Goal: Task Accomplishment & Management: Use online tool/utility

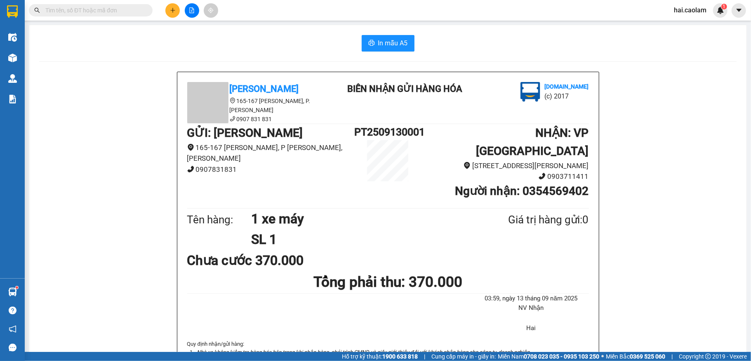
click at [176, 12] on button at bounding box center [172, 10] width 14 height 14
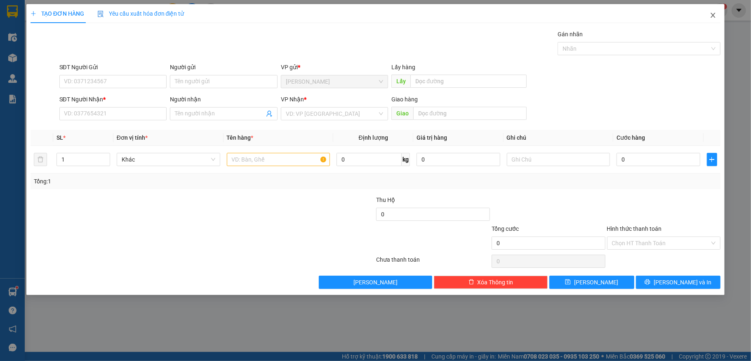
click at [709, 15] on span "Close" at bounding box center [713, 15] width 23 height 23
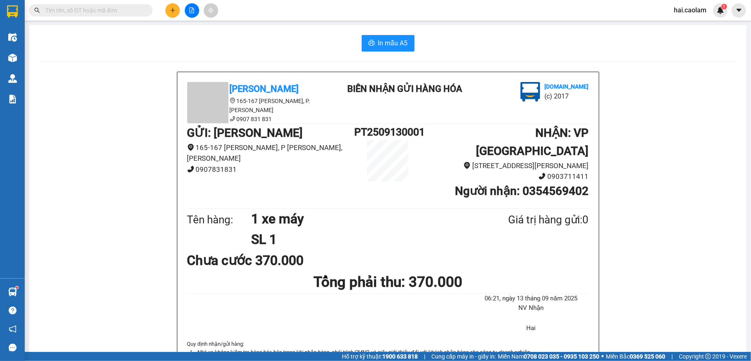
click at [91, 8] on input "text" at bounding box center [93, 10] width 97 height 9
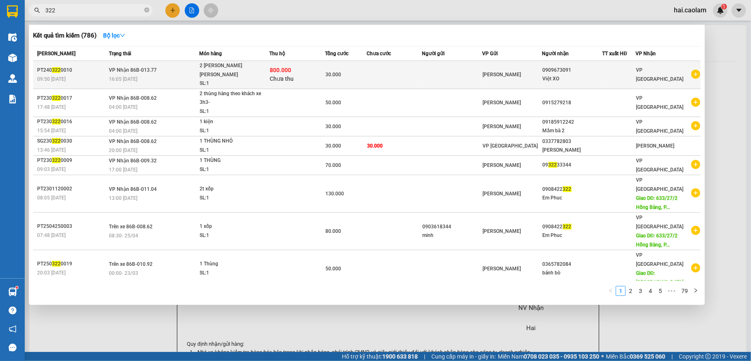
type input "322"
click at [304, 74] on div "800.000 Chưa thu" at bounding box center [297, 74] width 54 height 17
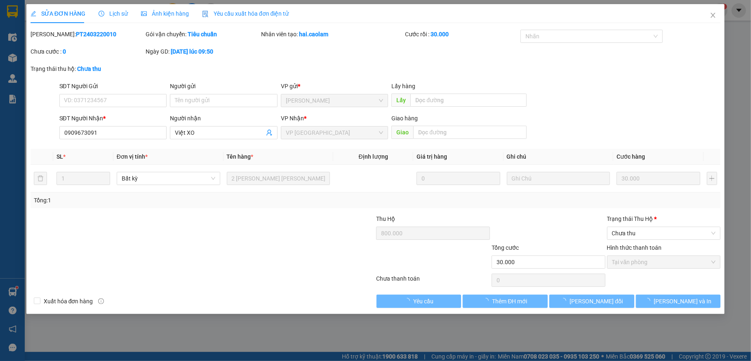
type input "0909673091"
type input "800.000"
type input "30.000"
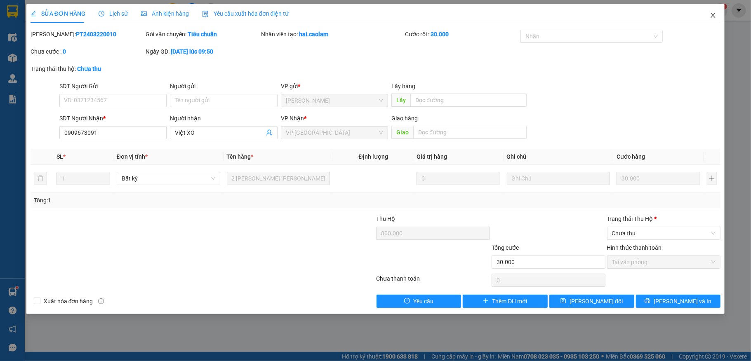
click at [711, 17] on icon "close" at bounding box center [713, 15] width 7 height 7
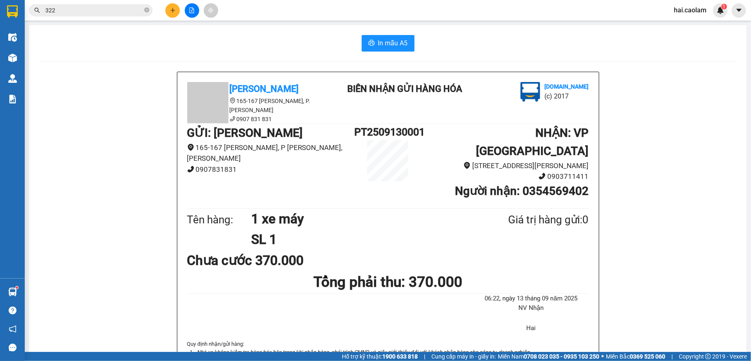
click at [77, 16] on span "322" at bounding box center [91, 10] width 124 height 12
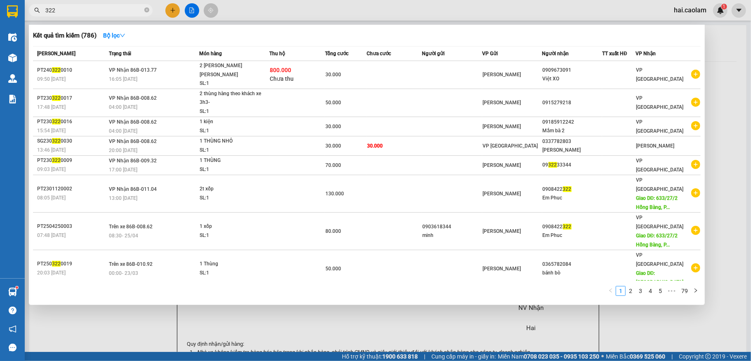
click at [77, 12] on input "322" at bounding box center [93, 10] width 97 height 9
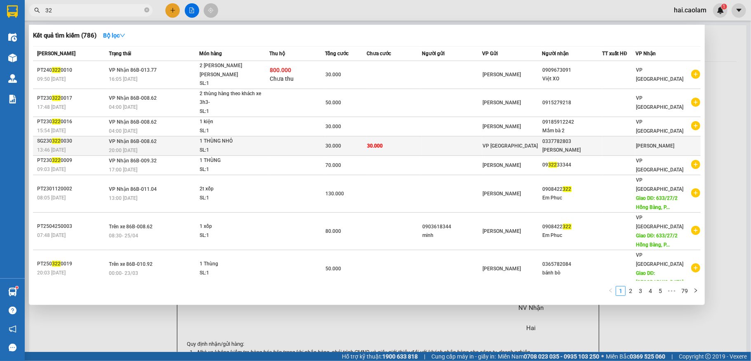
type input "3"
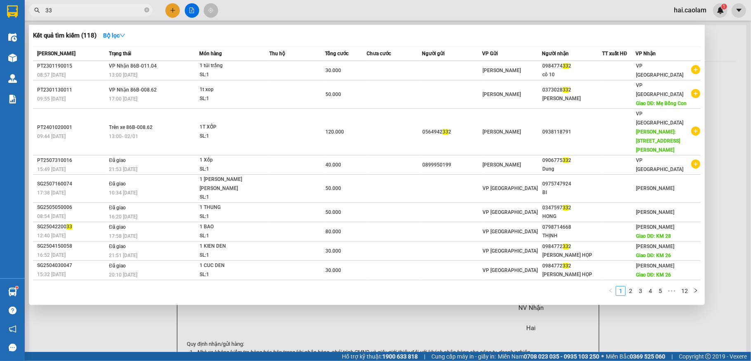
type input "3"
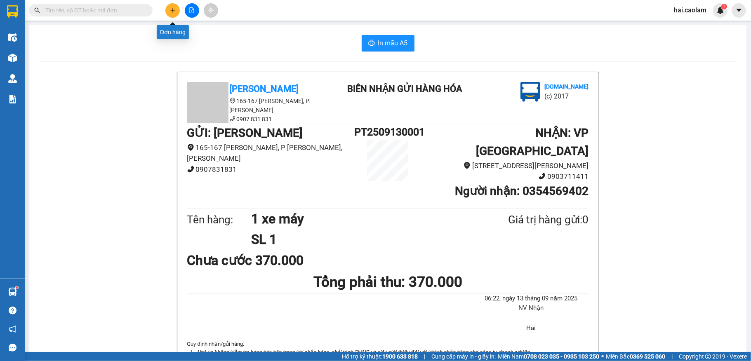
click at [174, 14] on button at bounding box center [172, 10] width 14 height 14
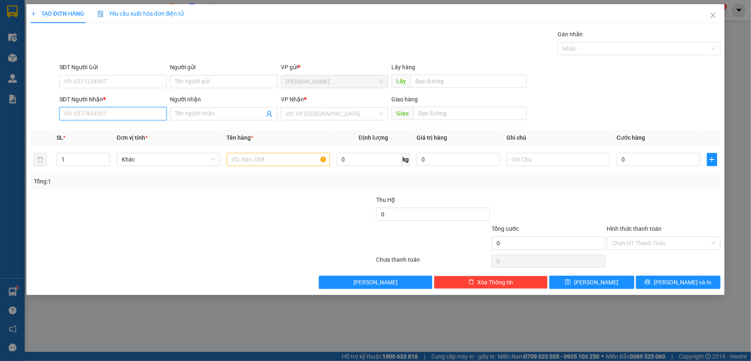
click at [120, 118] on input "SĐT Người Nhận *" at bounding box center [113, 113] width 108 height 13
type input "0915342620"
click at [143, 131] on div "0915342620 - [PERSON_NAME]" at bounding box center [113, 131] width 98 height 9
type input "Khánh"
type input "091534262040"
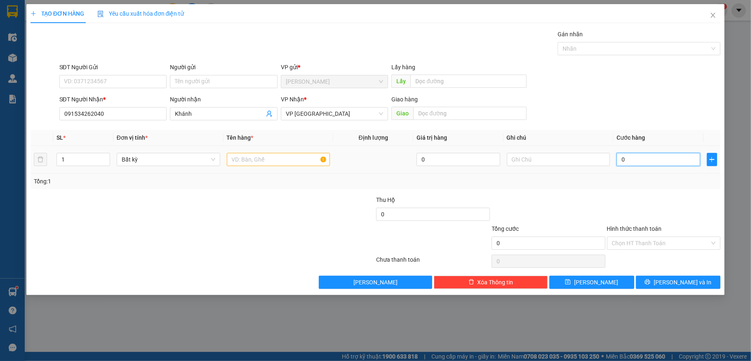
click at [641, 163] on input "0" at bounding box center [658, 159] width 83 height 13
type input "4"
type input "40"
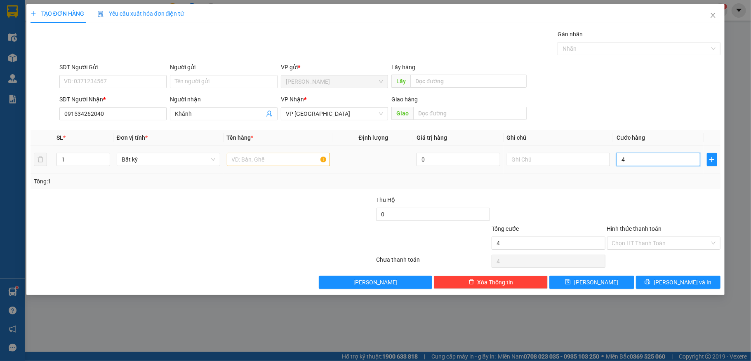
type input "40"
type input "40.000"
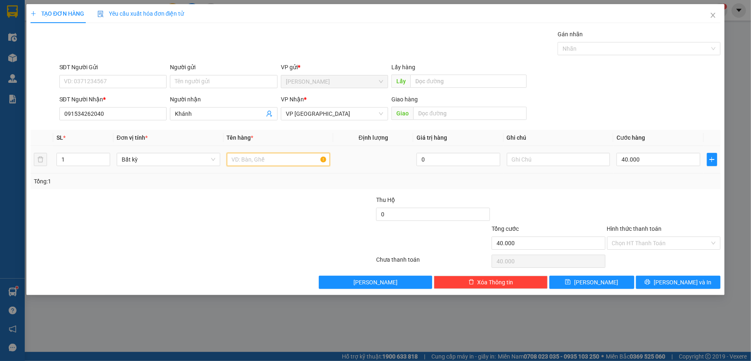
click at [262, 155] on input "text" at bounding box center [279, 159] width 104 height 13
type input "1 kiện"
click at [638, 246] on input "Hình thức thanh toán" at bounding box center [661, 243] width 98 height 12
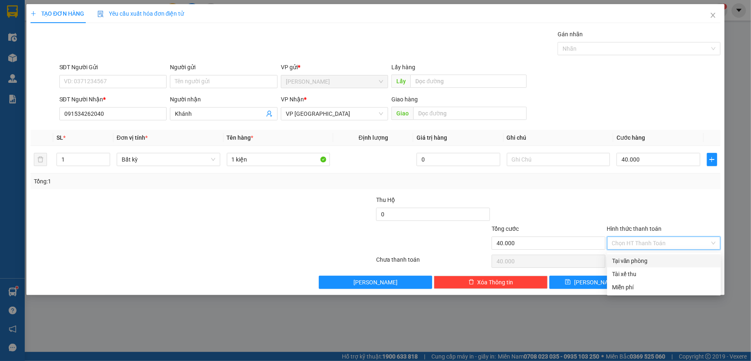
click at [634, 261] on div "Tại văn phòng" at bounding box center [664, 261] width 104 height 9
type input "0"
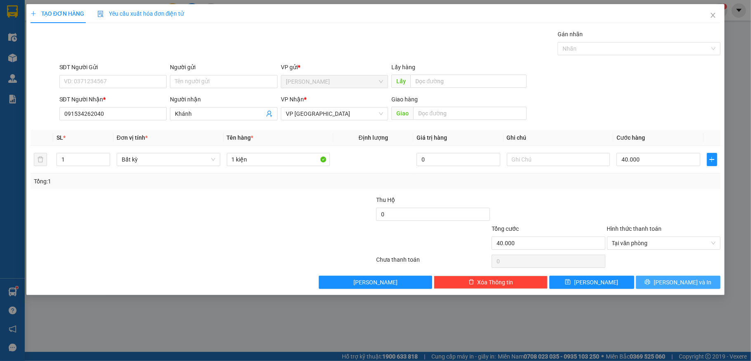
click at [650, 283] on icon "printer" at bounding box center [647, 282] width 5 height 5
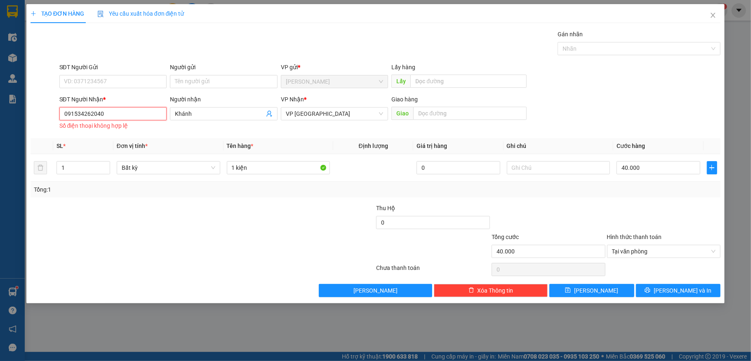
click at [134, 114] on input "091534262040" at bounding box center [113, 113] width 108 height 13
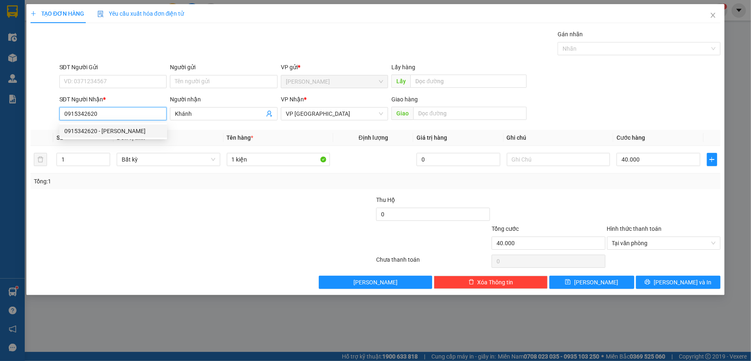
click at [91, 130] on div "0915342620 - [PERSON_NAME]" at bounding box center [113, 131] width 98 height 9
type input "0915342620"
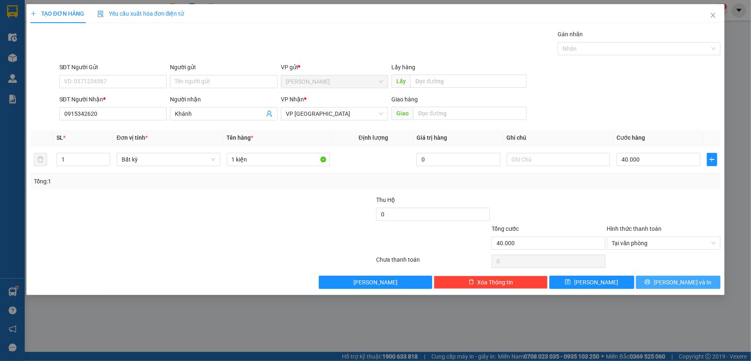
click at [650, 284] on icon "printer" at bounding box center [647, 282] width 5 height 5
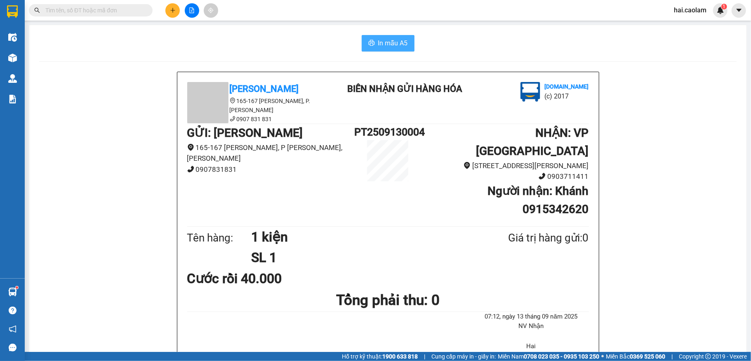
click at [378, 43] on span "In mẫu A5" at bounding box center [393, 43] width 30 height 10
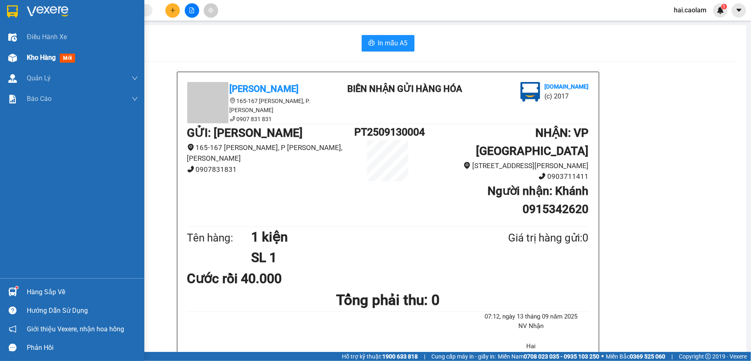
drag, startPoint x: 15, startPoint y: 64, endPoint x: 22, endPoint y: 63, distance: 7.0
click at [15, 63] on div at bounding box center [12, 58] width 14 height 14
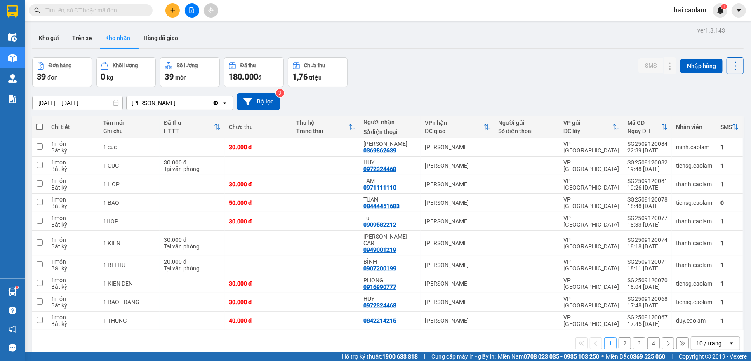
click at [471, 87] on div "[DATE] – [DATE] Press the down arrow key to interact with the calendar and sele…" at bounding box center [387, 101] width 711 height 29
click at [708, 339] on div "10 / trang" at bounding box center [709, 343] width 26 height 8
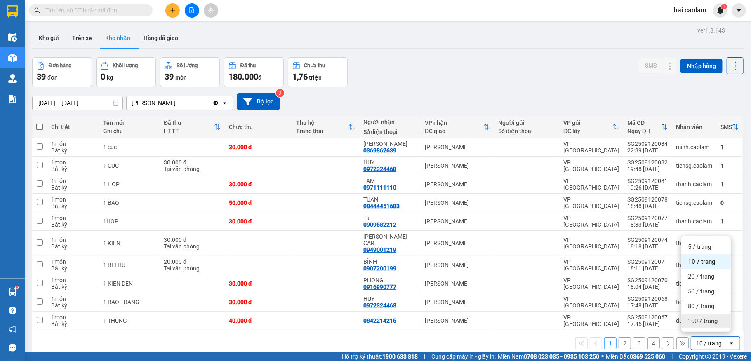
click at [715, 323] on span "100 / trang" at bounding box center [703, 321] width 30 height 8
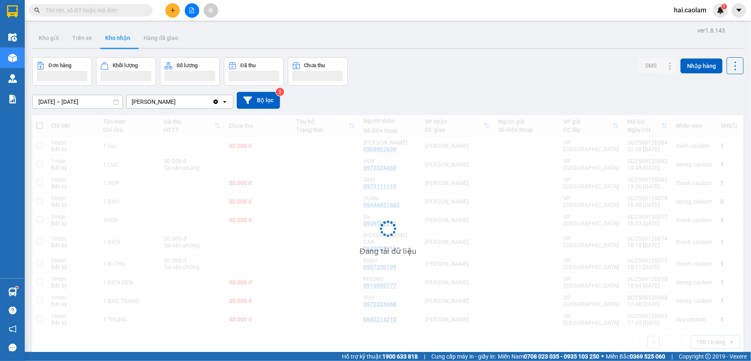
click at [468, 82] on div "Đơn hàng Khối lượng Số lượng Đã thu Chưa thu SMS Nhập hàng" at bounding box center [387, 71] width 711 height 28
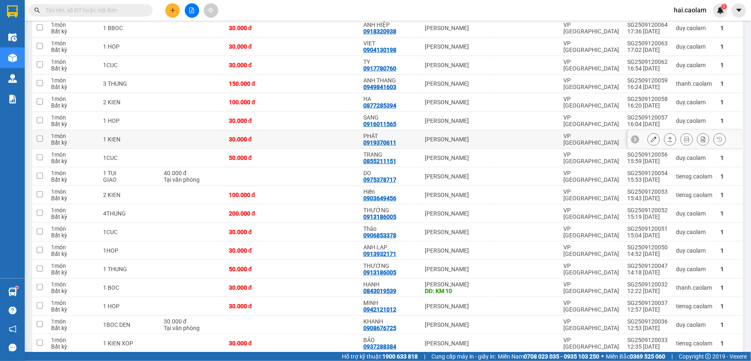
scroll to position [550, 0]
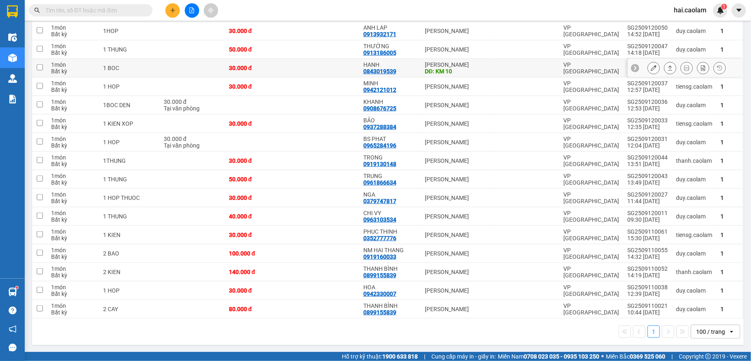
click at [480, 68] on div "DĐ: KM 10" at bounding box center [457, 71] width 65 height 7
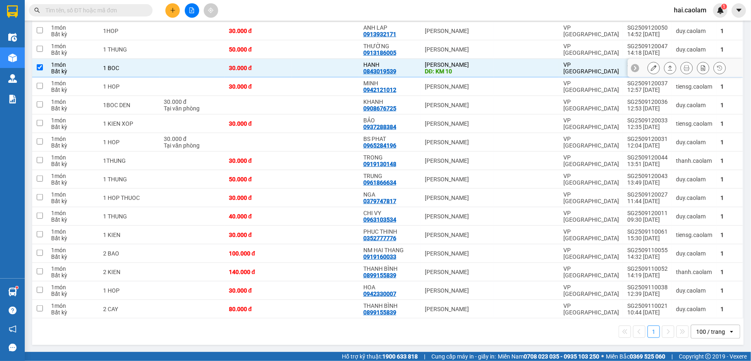
click at [480, 68] on div "DĐ: KM 10" at bounding box center [457, 71] width 65 height 7
checkbox input "false"
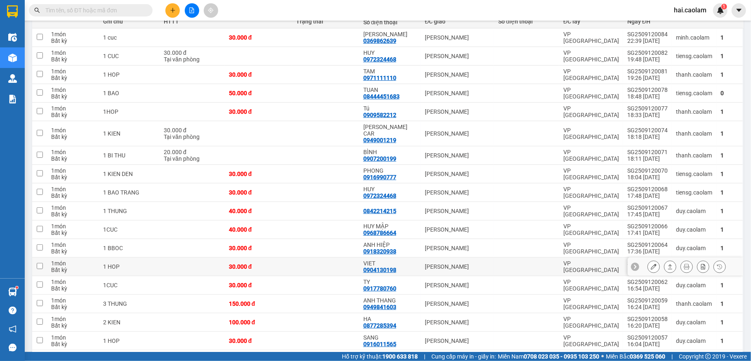
scroll to position [0, 0]
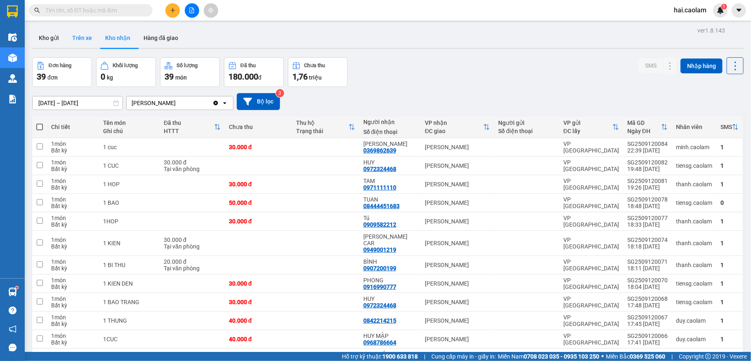
click at [89, 37] on button "Trên xe" at bounding box center [82, 38] width 33 height 20
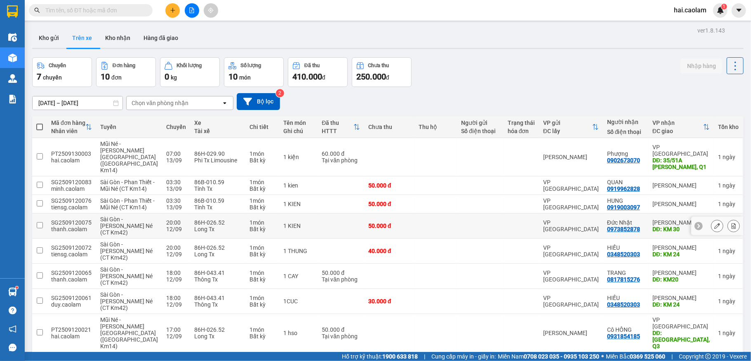
click at [508, 229] on div at bounding box center [521, 226] width 27 height 7
checkbox input "true"
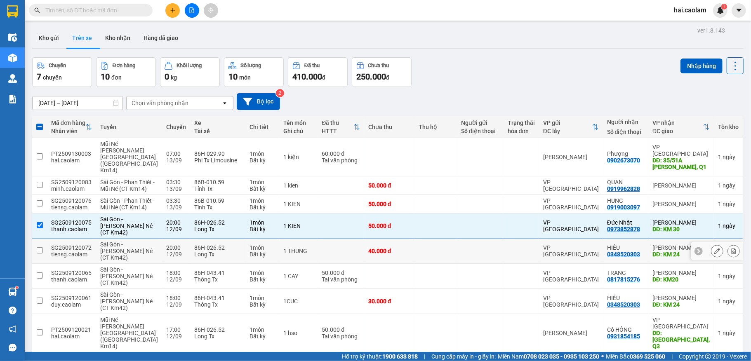
click at [473, 254] on div at bounding box center [480, 251] width 38 height 7
checkbox input "true"
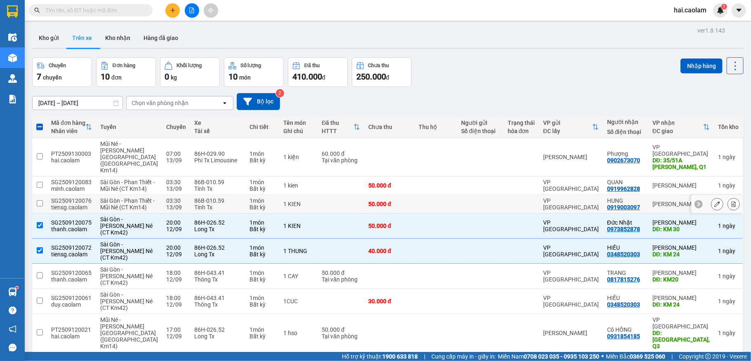
scroll to position [110, 0]
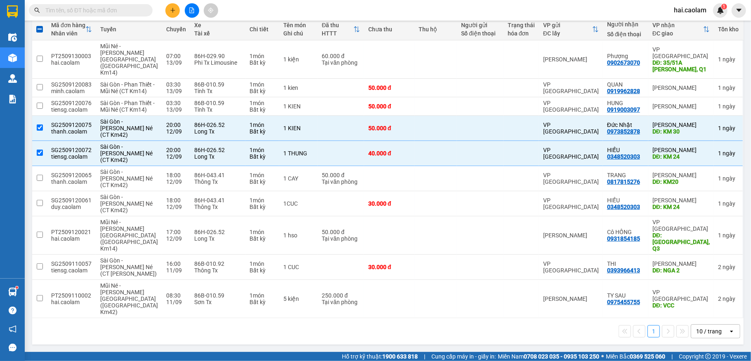
click at [127, 11] on input "text" at bounding box center [93, 10] width 97 height 9
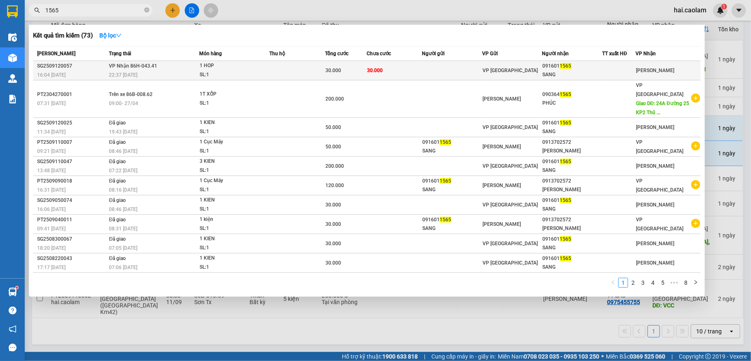
type input "1565"
click at [393, 72] on td "30.000" at bounding box center [394, 70] width 55 height 19
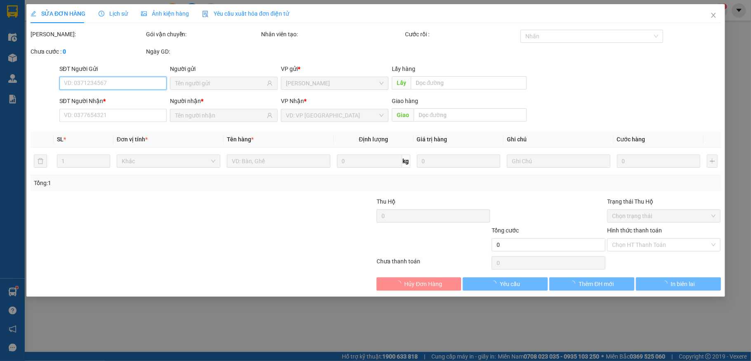
type input "0916011565"
type input "SANG"
type input "30.000"
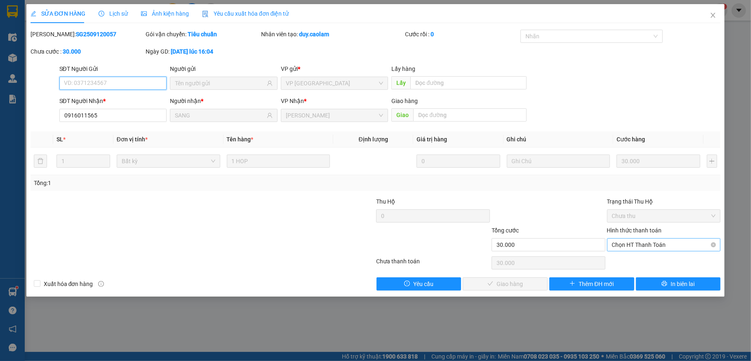
drag, startPoint x: 571, startPoint y: 274, endPoint x: 638, endPoint y: 249, distance: 72.0
click at [638, 249] on span "Chọn HT Thanh Toán" at bounding box center [664, 245] width 104 height 12
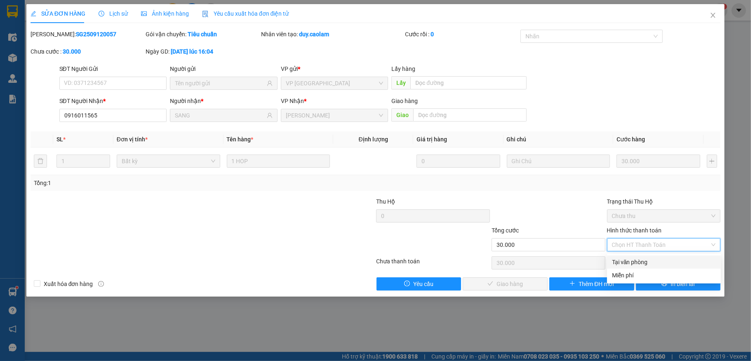
click at [636, 263] on div "Tại văn phòng" at bounding box center [664, 262] width 104 height 9
type input "0"
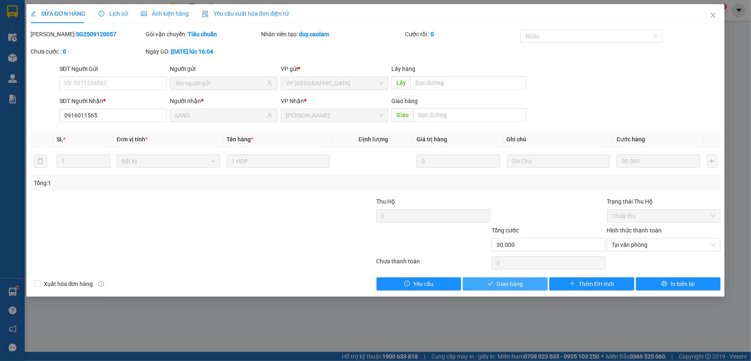
click at [523, 283] on button "Giao hàng" at bounding box center [505, 284] width 85 height 13
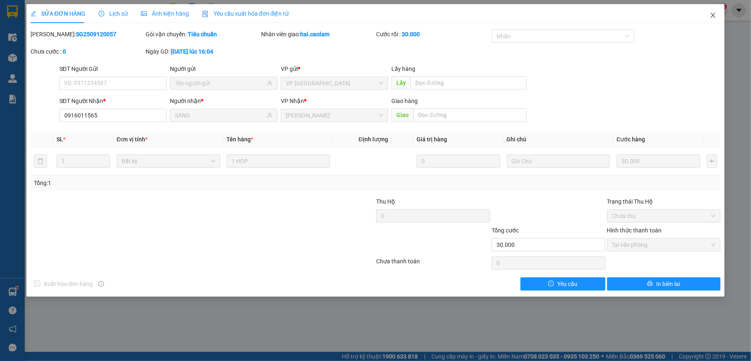
click at [719, 15] on span "Close" at bounding box center [713, 15] width 23 height 23
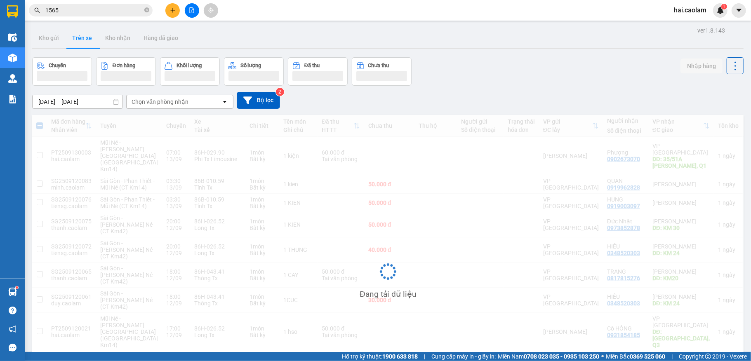
click at [101, 12] on input "1565" at bounding box center [93, 10] width 97 height 9
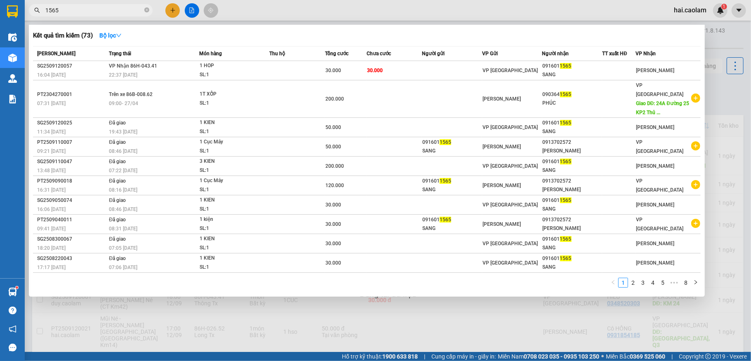
click at [101, 12] on input "1565" at bounding box center [93, 10] width 97 height 9
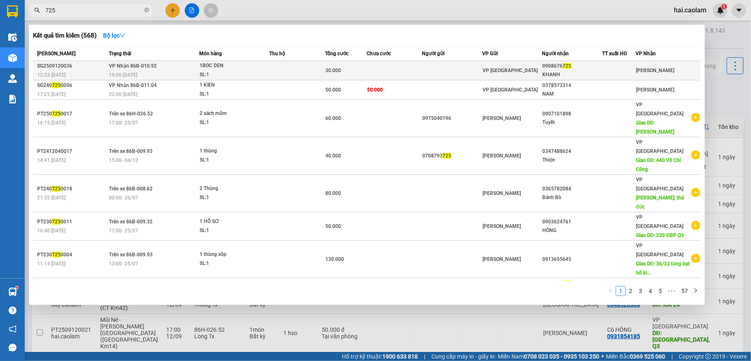
type input "725"
click at [259, 71] on div "SL: 1" at bounding box center [231, 75] width 62 height 9
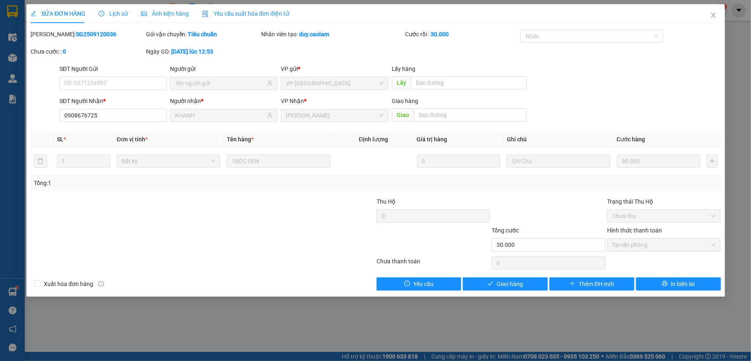
type input "0908676725"
type input "KHANH"
type input "30.000"
click at [511, 284] on span "Giao hàng" at bounding box center [510, 284] width 26 height 9
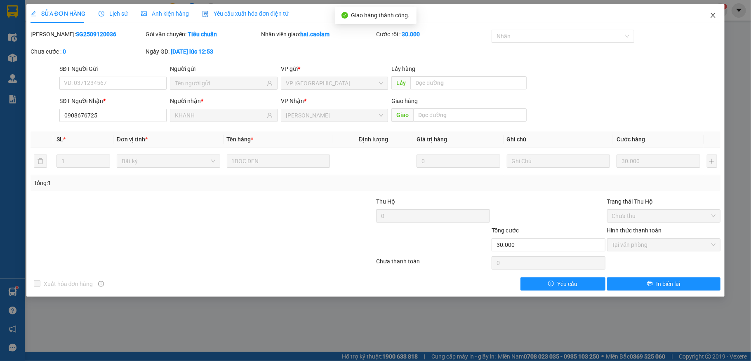
click at [716, 18] on icon "close" at bounding box center [713, 15] width 7 height 7
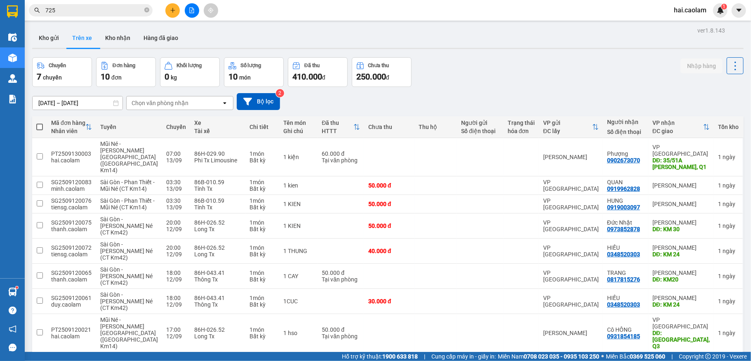
click at [85, 7] on input "725" at bounding box center [93, 10] width 97 height 9
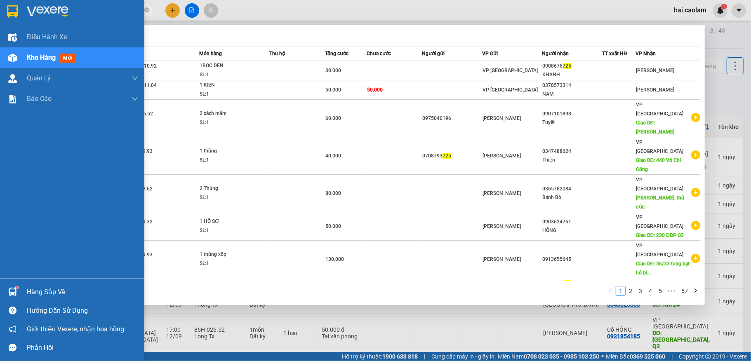
click at [0, 205] on div "Điều [PERSON_NAME] xe Kho hàng mới [PERSON_NAME] [PERSON_NAME] [PERSON_NAME] lý…" at bounding box center [72, 153] width 144 height 252
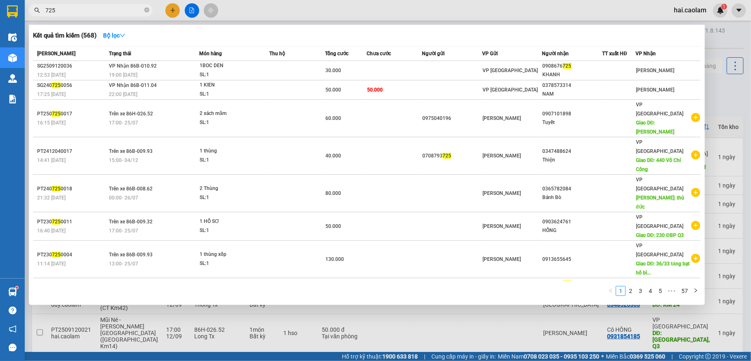
click at [382, 336] on div at bounding box center [375, 180] width 751 height 361
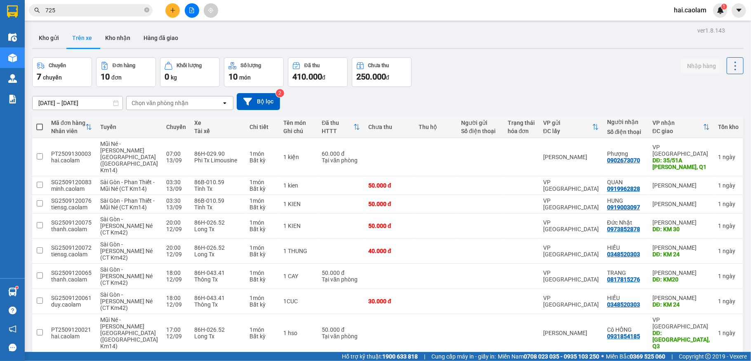
click at [502, 106] on div "[DATE] – [DATE] Press the down arrow key to interact with the calendar and sele…" at bounding box center [387, 101] width 711 height 17
click at [125, 41] on button "Kho nhận" at bounding box center [118, 38] width 38 height 20
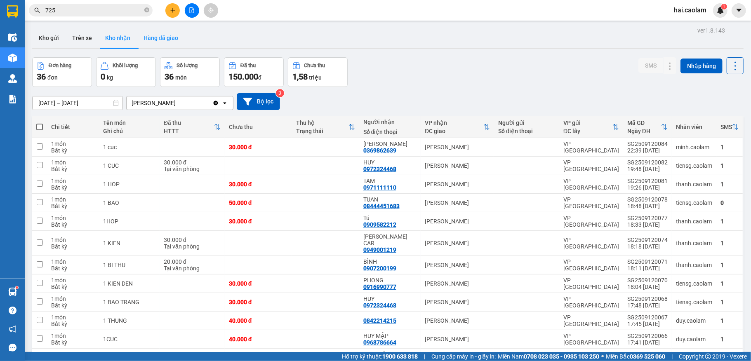
click at [177, 40] on button "Hàng đã giao" at bounding box center [161, 38] width 48 height 20
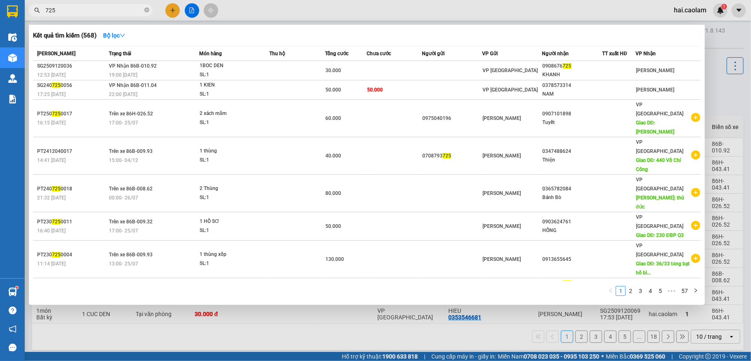
click at [75, 9] on input "725" at bounding box center [93, 10] width 97 height 9
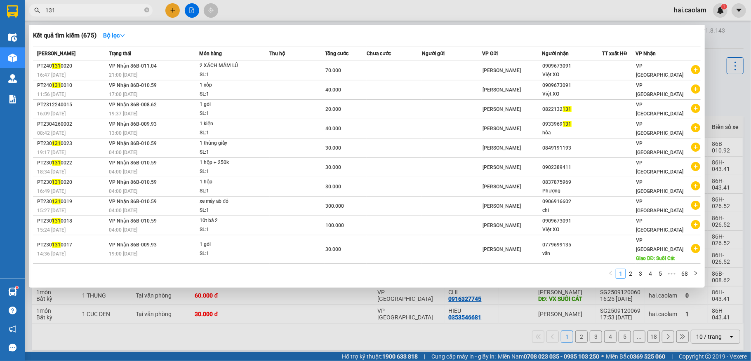
type input "131"
click at [266, 7] on div at bounding box center [375, 180] width 751 height 361
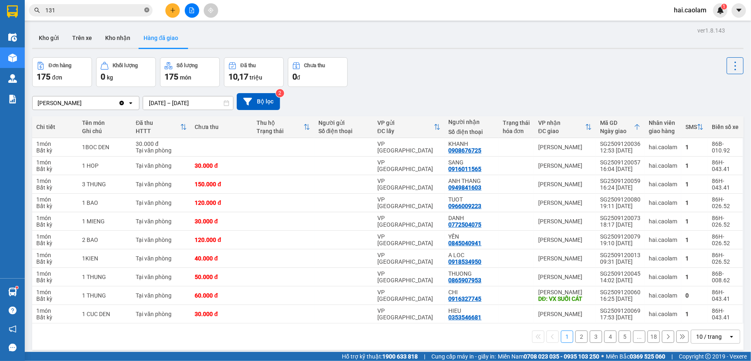
click at [145, 9] on icon "close-circle" at bounding box center [146, 9] width 5 height 5
click at [440, 83] on div "Đơn hàng 175 đơn [PERSON_NAME] 0 kg Số [PERSON_NAME] 175 món Đã thu 10,17 [PERS…" at bounding box center [387, 72] width 711 height 30
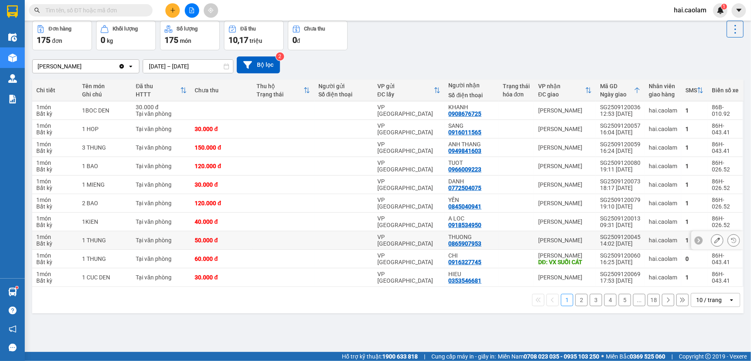
scroll to position [38, 0]
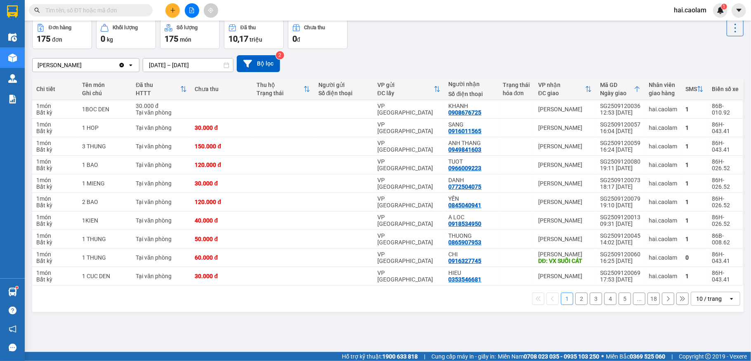
click at [696, 299] on div "10 / trang" at bounding box center [709, 299] width 26 height 8
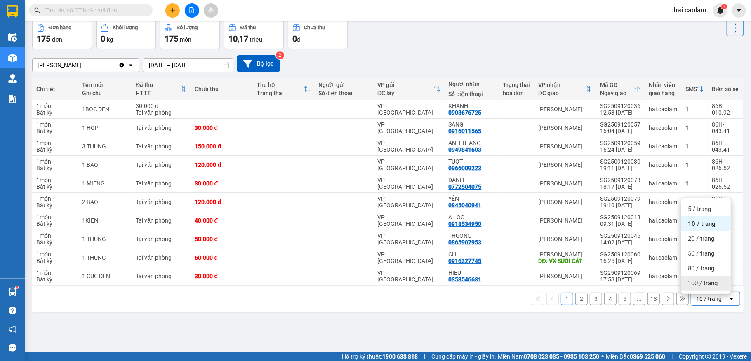
click at [695, 287] on div "100 / trang" at bounding box center [705, 283] width 49 height 15
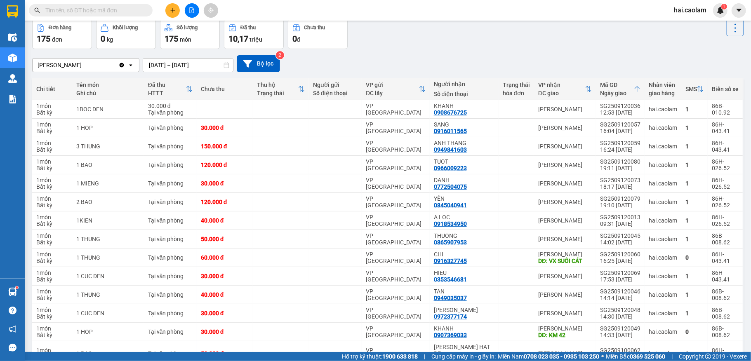
click at [88, 14] on input "text" at bounding box center [93, 10] width 97 height 9
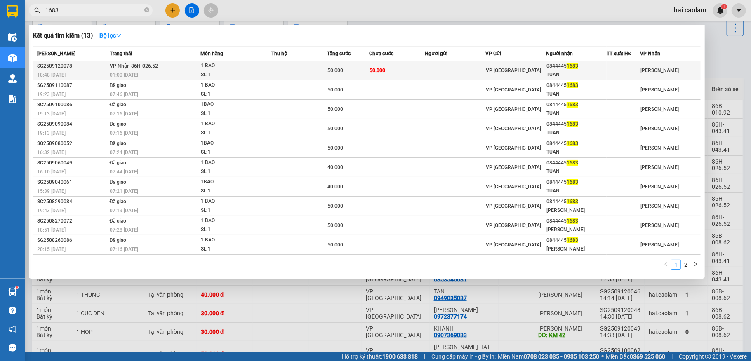
type input "1683"
click at [396, 73] on td "50.000" at bounding box center [397, 70] width 56 height 19
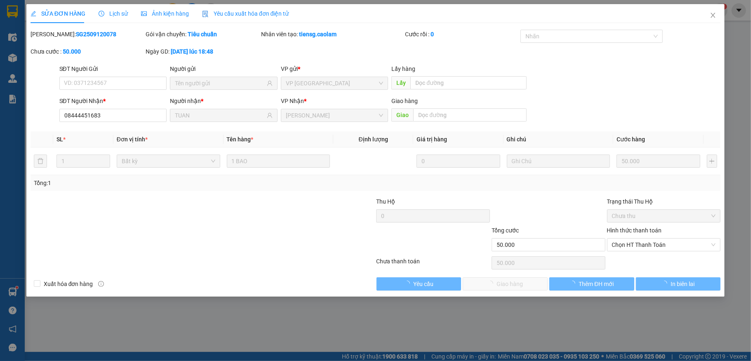
type input "08444451683"
type input "TUAN"
type input "50.000"
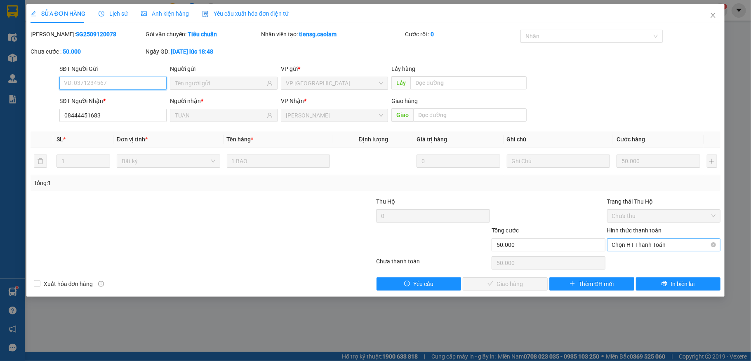
click at [672, 243] on span "Chọn HT Thanh Toán" at bounding box center [664, 245] width 104 height 12
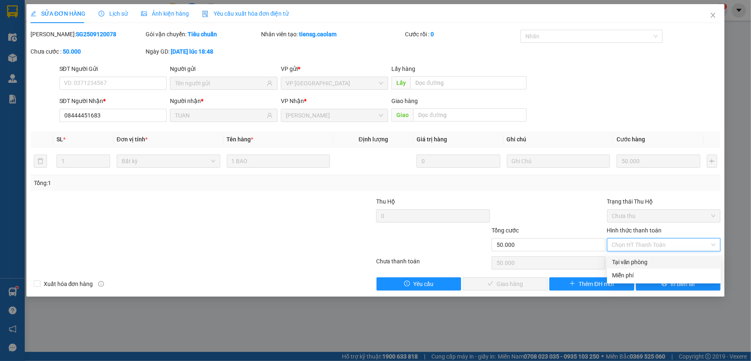
click at [648, 265] on div "Tại văn phòng" at bounding box center [664, 262] width 104 height 9
type input "0"
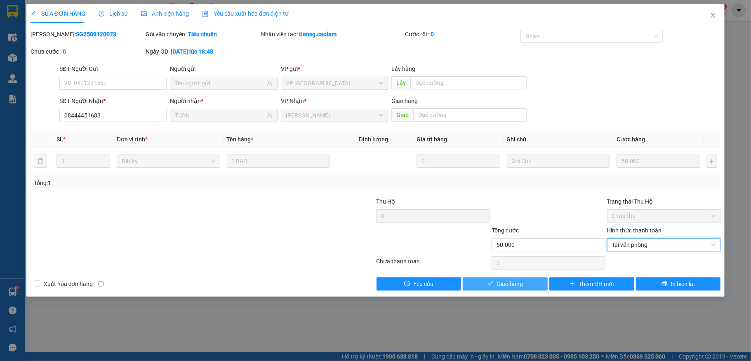
click at [506, 284] on span "Giao hàng" at bounding box center [510, 284] width 26 height 9
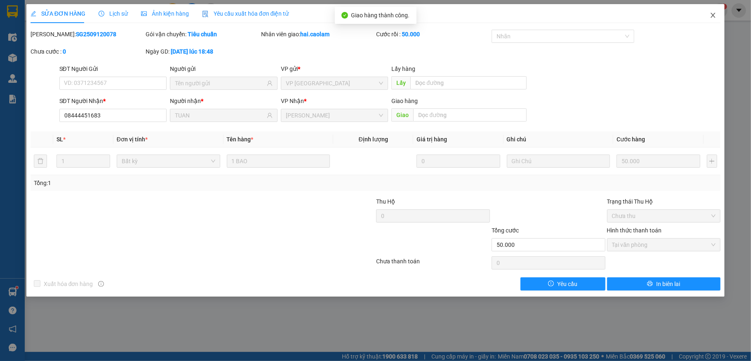
click at [713, 17] on icon "close" at bounding box center [713, 15] width 7 height 7
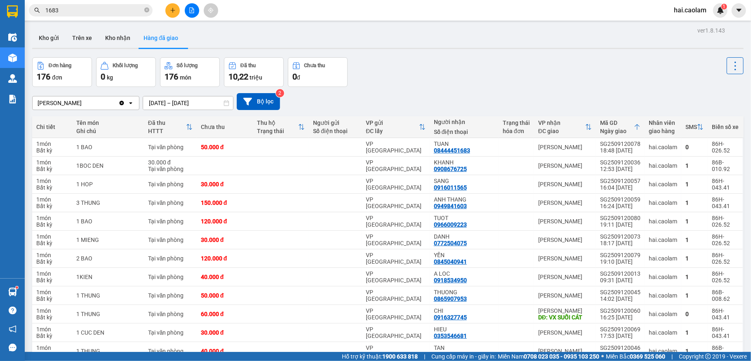
click at [82, 12] on input "1683" at bounding box center [93, 10] width 97 height 9
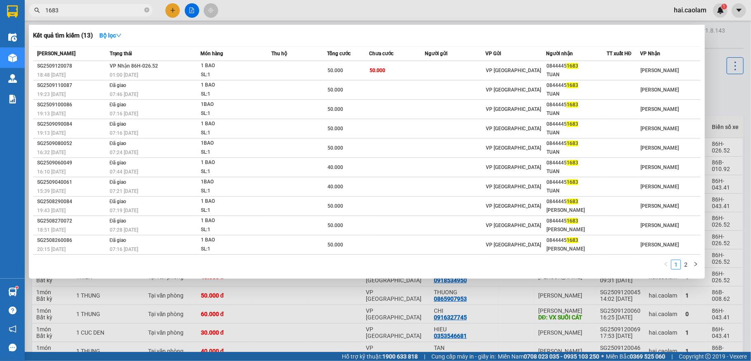
click at [82, 12] on input "1683" at bounding box center [93, 10] width 97 height 9
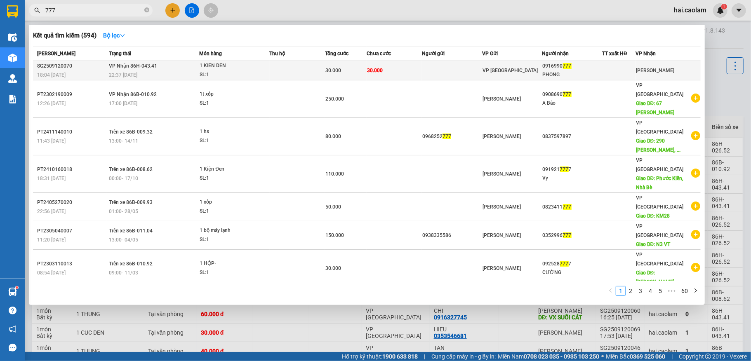
type input "777"
click at [447, 64] on td at bounding box center [452, 70] width 60 height 19
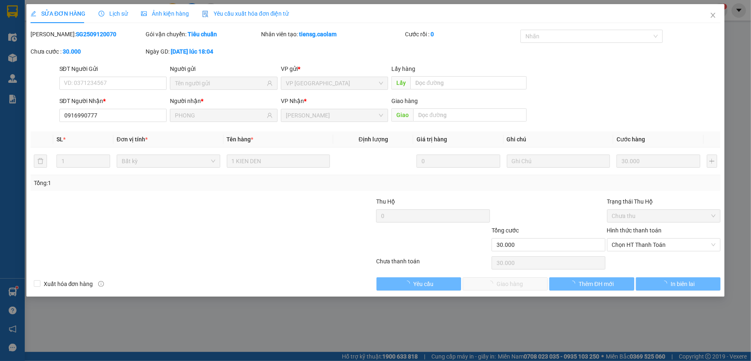
type input "0916990777"
type input "PHONG"
type input "30.000"
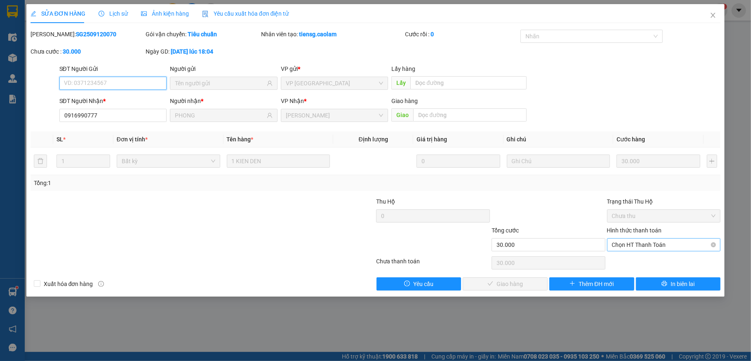
click at [636, 249] on span "Chọn HT Thanh Toán" at bounding box center [664, 245] width 104 height 12
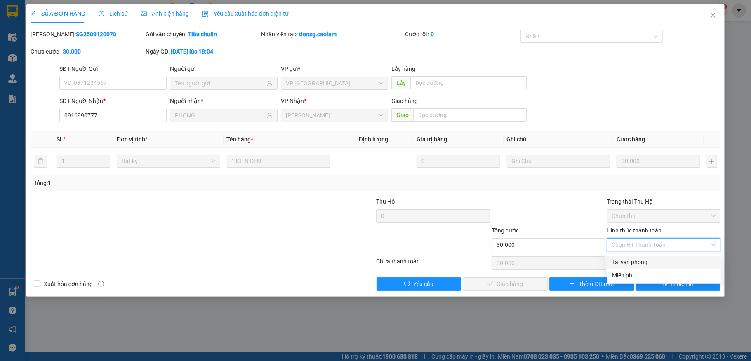
drag, startPoint x: 629, startPoint y: 258, endPoint x: 604, endPoint y: 273, distance: 29.2
click at [628, 259] on div "Tại văn phòng" at bounding box center [664, 262] width 104 height 9
type input "0"
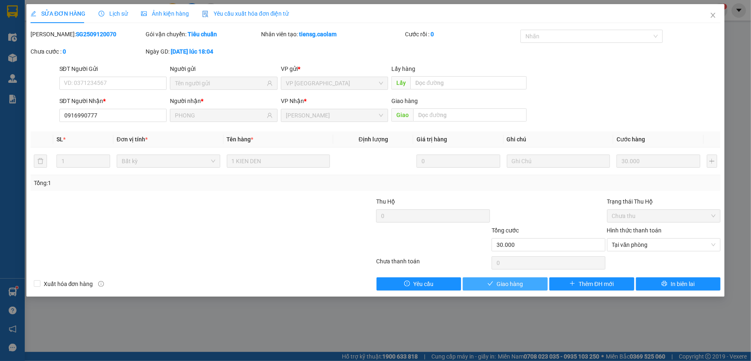
click at [518, 289] on span "Giao hàng" at bounding box center [510, 284] width 26 height 9
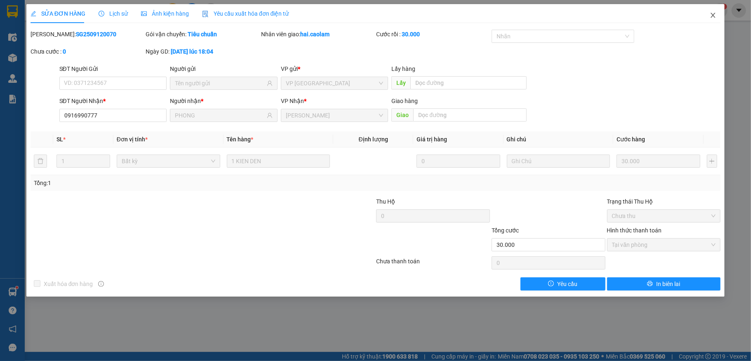
click at [714, 14] on icon "close" at bounding box center [713, 15] width 7 height 7
click at [713, 17] on div "hai.caolam 1" at bounding box center [697, 10] width 60 height 14
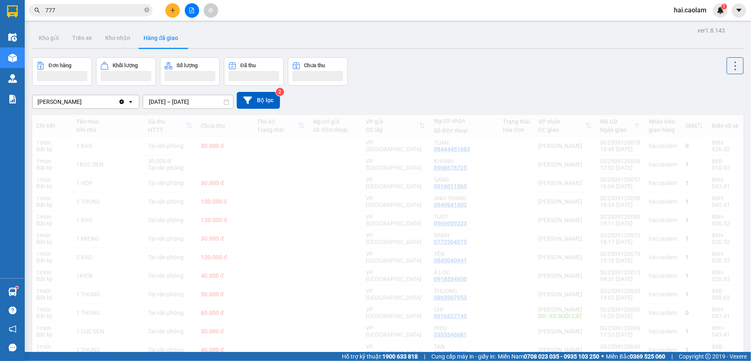
click at [532, 76] on div "Đơn hàng Khối lượng Số lượng Đã thu Chưa thu" at bounding box center [387, 71] width 711 height 28
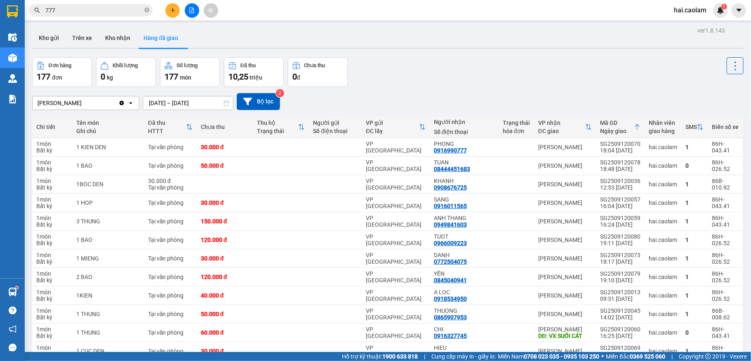
click at [94, 7] on input "777" at bounding box center [93, 10] width 97 height 9
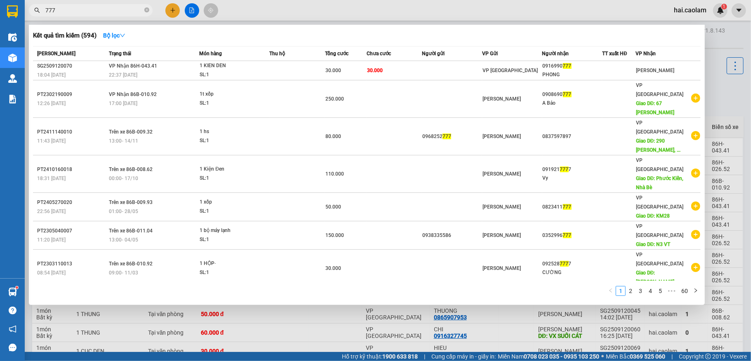
click at [94, 7] on input "777" at bounding box center [93, 10] width 97 height 9
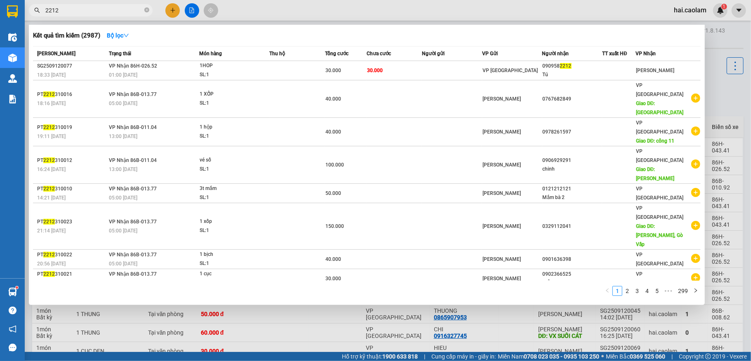
click at [96, 6] on input "2212" at bounding box center [93, 10] width 97 height 9
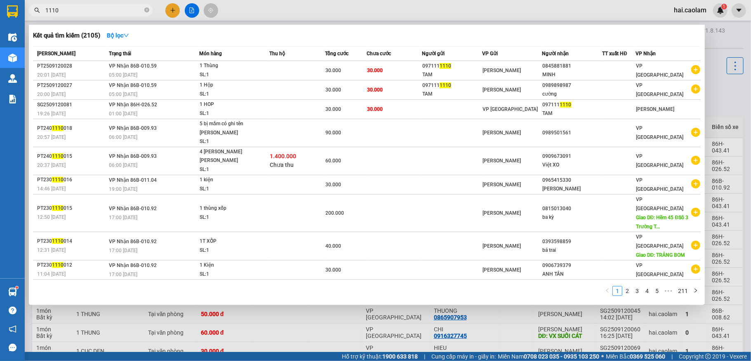
type input "1110"
click at [332, 316] on div at bounding box center [375, 180] width 751 height 361
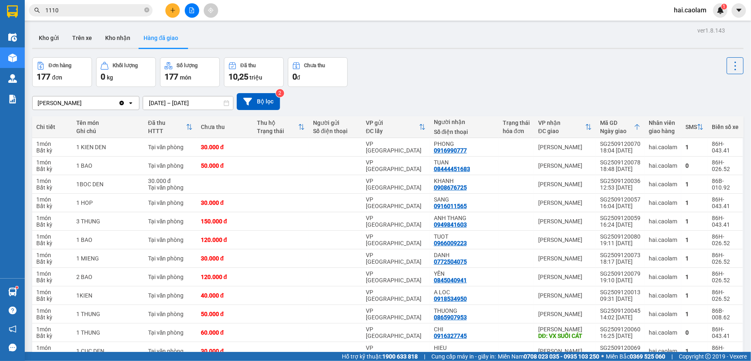
click at [406, 79] on div "Đơn hàng 177 đơn [PERSON_NAME] 0 kg Số [PERSON_NAME] 177 món Đã thu 10,25 [PERS…" at bounding box center [387, 72] width 711 height 30
click at [91, 15] on span "1110" at bounding box center [91, 10] width 124 height 12
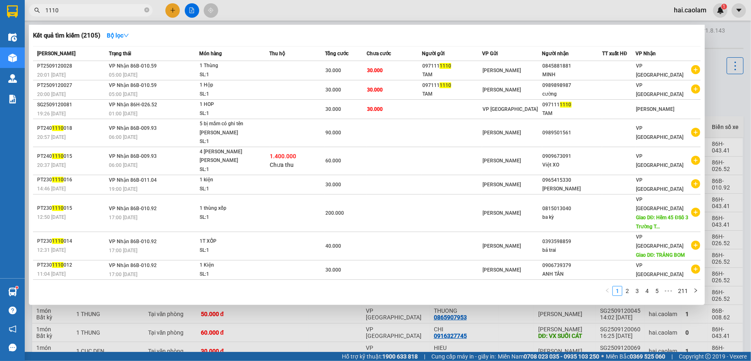
click at [92, 12] on input "1110" at bounding box center [93, 10] width 97 height 9
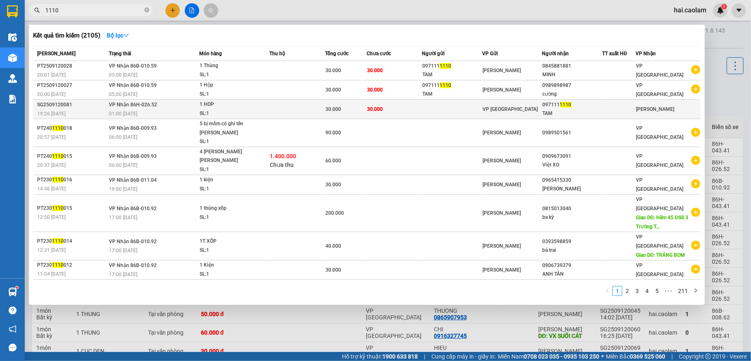
click at [398, 110] on td "30.000" at bounding box center [394, 109] width 55 height 19
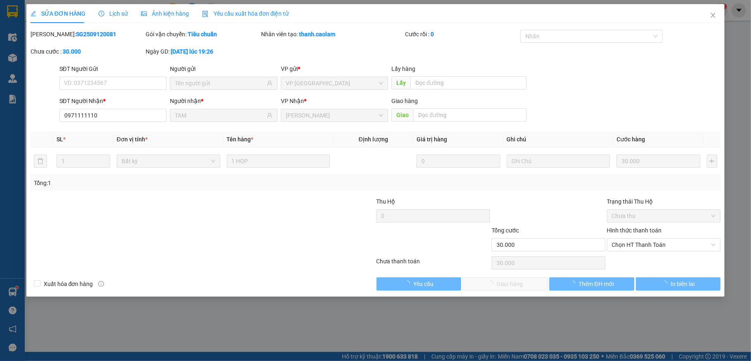
type input "0971111110"
type input "TAM"
type input "30.000"
click at [657, 248] on span "Chọn HT Thanh Toán" at bounding box center [664, 245] width 104 height 12
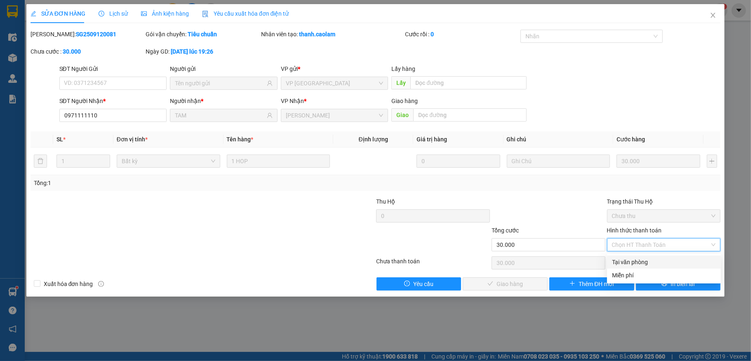
click at [649, 261] on div "Tại văn phòng" at bounding box center [664, 262] width 104 height 9
type input "0"
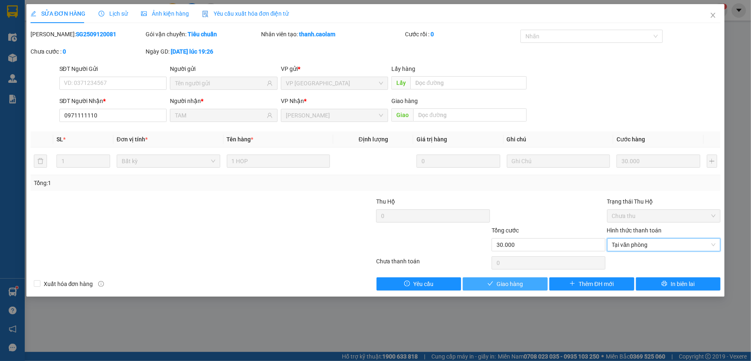
click at [523, 284] on button "Giao hàng" at bounding box center [505, 284] width 85 height 13
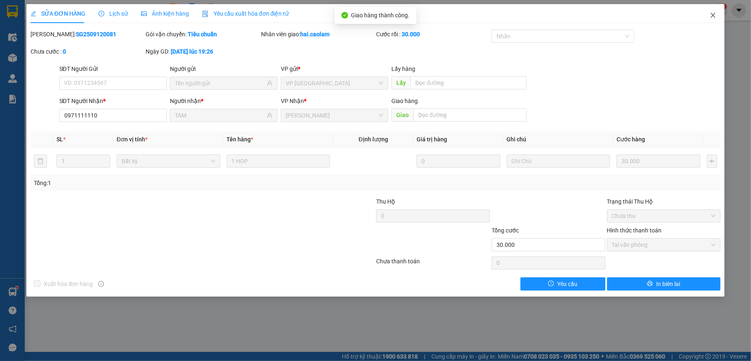
click at [711, 18] on icon "close" at bounding box center [713, 15] width 7 height 7
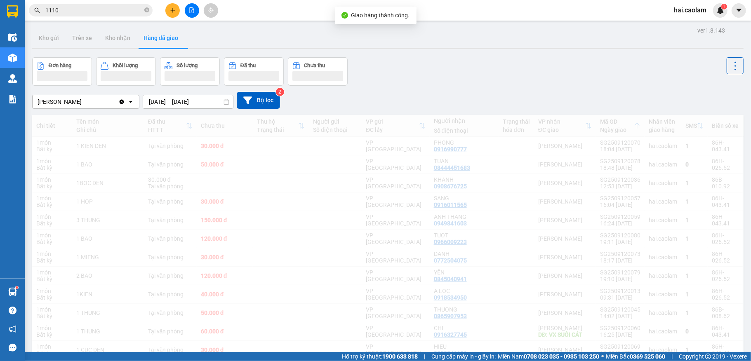
click at [503, 87] on div "[PERSON_NAME] Clear value open [DATE] – [DATE] Press the down arrow key to inte…" at bounding box center [387, 100] width 711 height 29
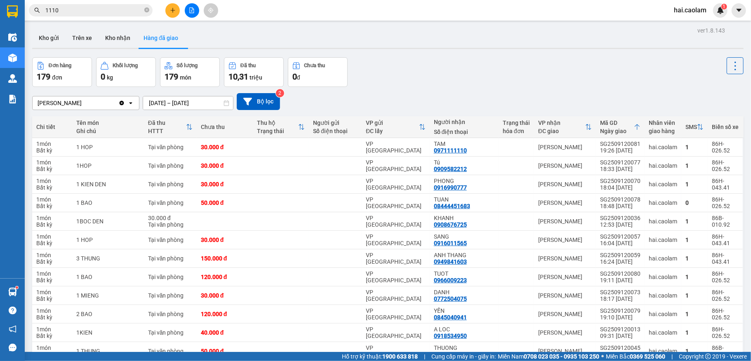
click at [118, 14] on input "1110" at bounding box center [93, 10] width 97 height 9
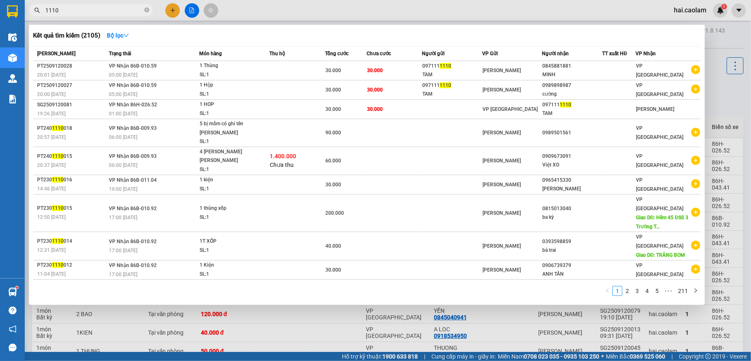
click at [118, 14] on input "1110" at bounding box center [93, 10] width 97 height 9
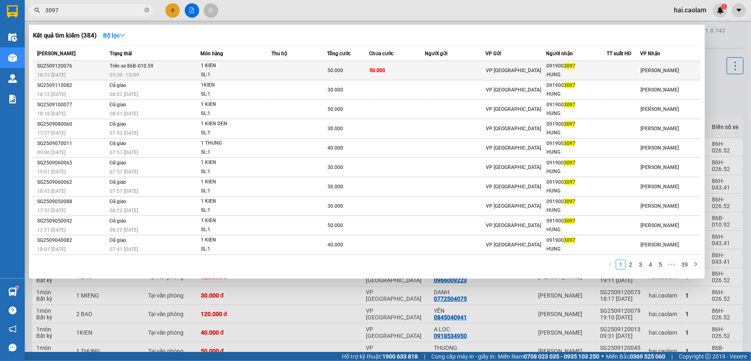
type input "3097"
click at [353, 64] on td "50.000" at bounding box center [348, 70] width 42 height 19
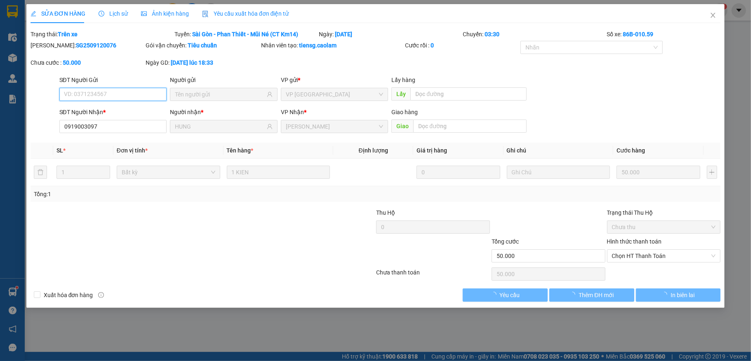
type input "0919003097"
type input "HUNG"
type input "50.000"
click at [632, 249] on div "Hình thức thanh toán" at bounding box center [664, 243] width 114 height 12
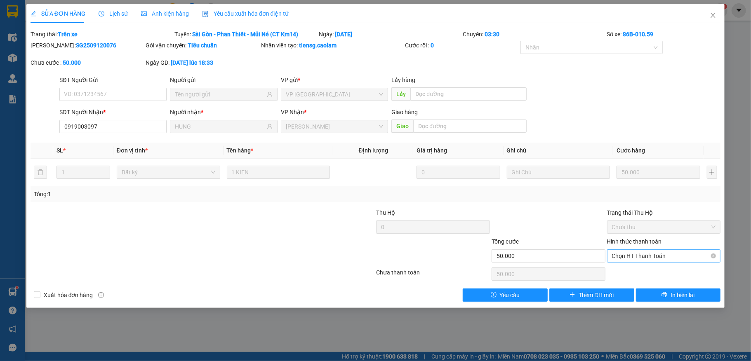
click at [630, 254] on span "Chọn HT Thanh Toán" at bounding box center [664, 256] width 104 height 12
click at [338, 267] on div at bounding box center [203, 274] width 346 height 16
click at [714, 14] on icon "close" at bounding box center [713, 15] width 7 height 7
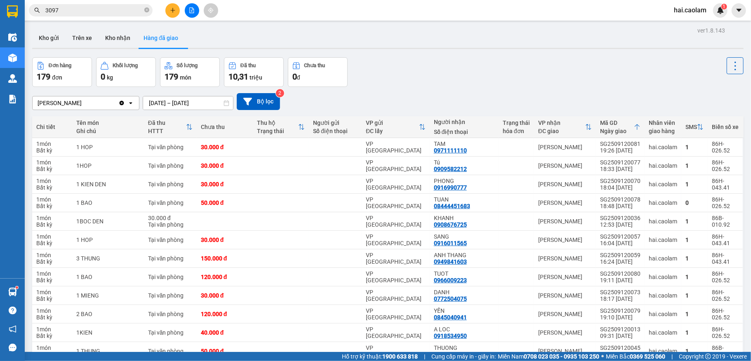
click at [379, 71] on div "Đơn hàng 179 đơn Khối lượng 0 kg Số lượng 179 món Đã thu 10,31 triệu Chưa thu 0…" at bounding box center [387, 72] width 711 height 30
drag, startPoint x: 510, startPoint y: 59, endPoint x: 351, endPoint y: 51, distance: 159.4
click at [510, 59] on div "Đơn hàng 179 đơn Khối lượng 0 kg Số lượng 179 món Đã thu 10,31 triệu Chưa thu 0…" at bounding box center [387, 72] width 711 height 30
click at [76, 37] on button "Trên xe" at bounding box center [82, 38] width 33 height 20
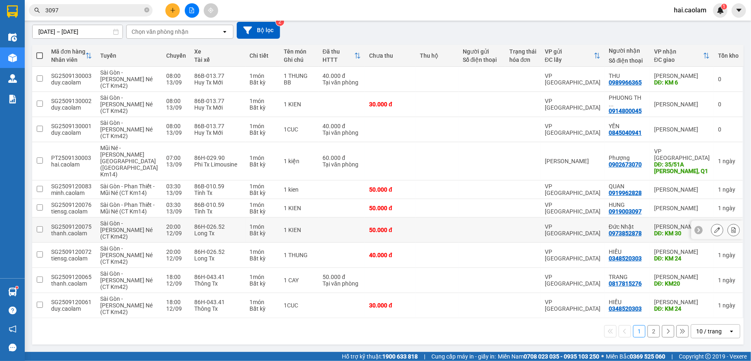
scroll to position [139, 0]
click at [707, 332] on div "10 / trang" at bounding box center [709, 331] width 26 height 8
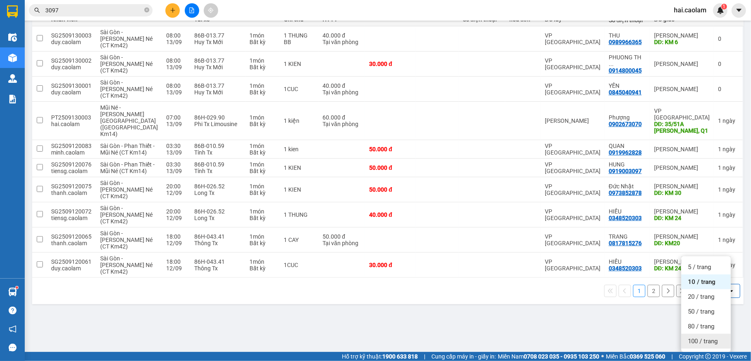
click at [700, 337] on span "100 / trang" at bounding box center [703, 341] width 30 height 8
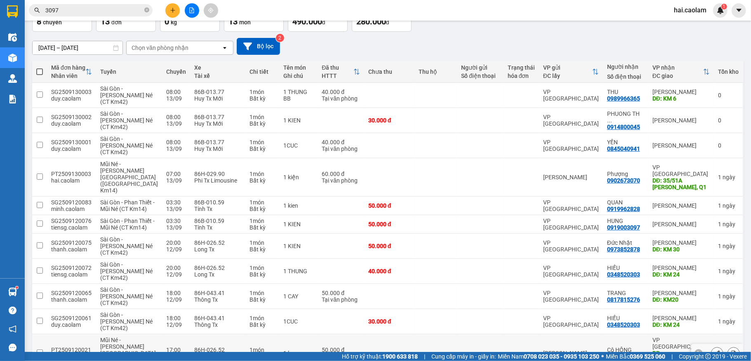
scroll to position [0, 0]
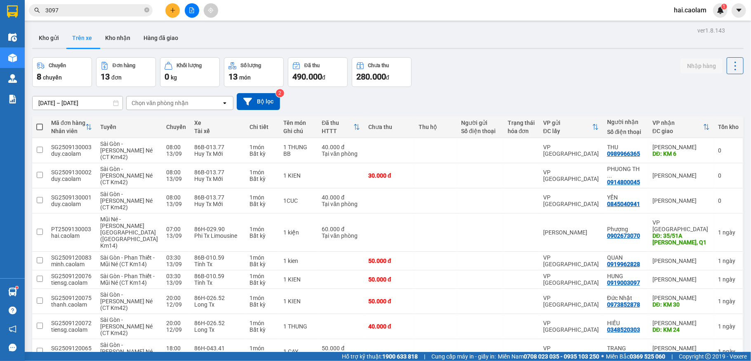
click at [495, 94] on div "[DATE] – [DATE] Press the down arrow key to interact with the calendar and sele…" at bounding box center [387, 101] width 711 height 17
click at [85, 31] on button "Trên xe" at bounding box center [82, 38] width 33 height 20
click at [126, 39] on button "Kho nhận" at bounding box center [118, 38] width 38 height 20
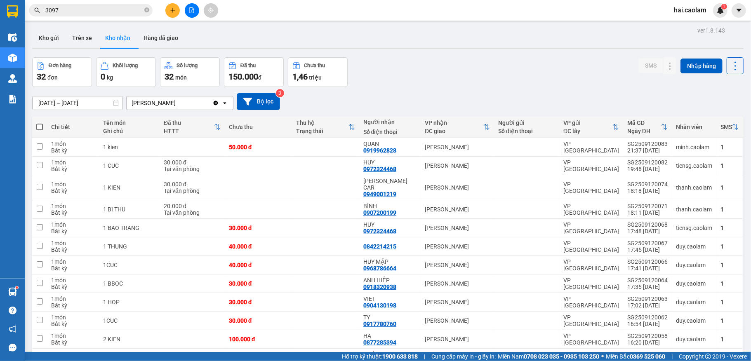
click at [53, 38] on button "Kho gửi" at bounding box center [48, 38] width 33 height 20
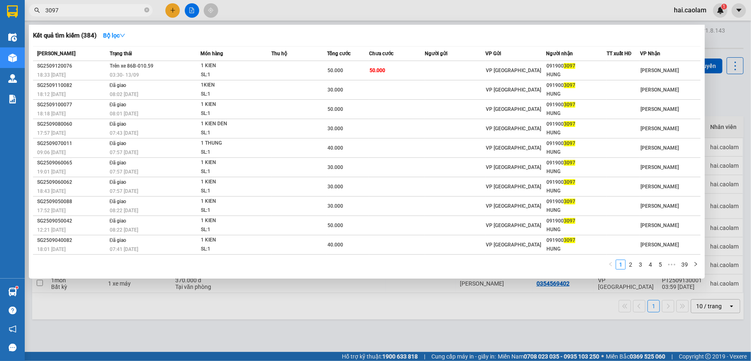
click at [101, 12] on input "3097" at bounding box center [93, 10] width 97 height 9
type input "394"
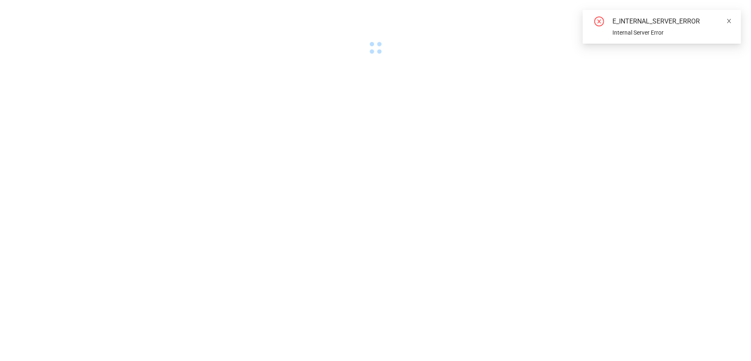
click at [728, 19] on icon "close" at bounding box center [729, 21] width 6 height 6
click at [160, 34] on div at bounding box center [375, 28] width 751 height 57
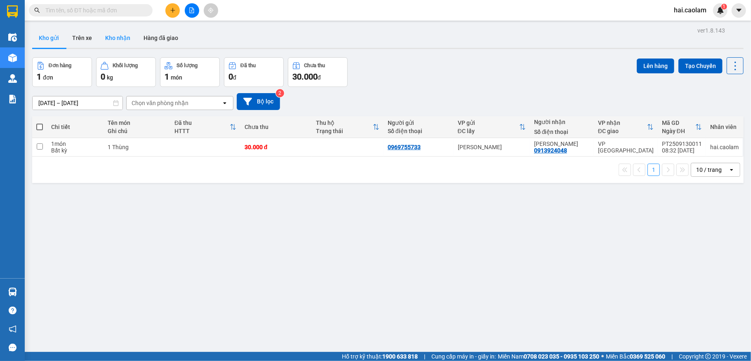
click at [115, 42] on button "Kho nhận" at bounding box center [118, 38] width 38 height 20
drag, startPoint x: 115, startPoint y: 42, endPoint x: 119, endPoint y: 43, distance: 4.3
click at [115, 45] on button "Kho nhận" at bounding box center [118, 38] width 38 height 20
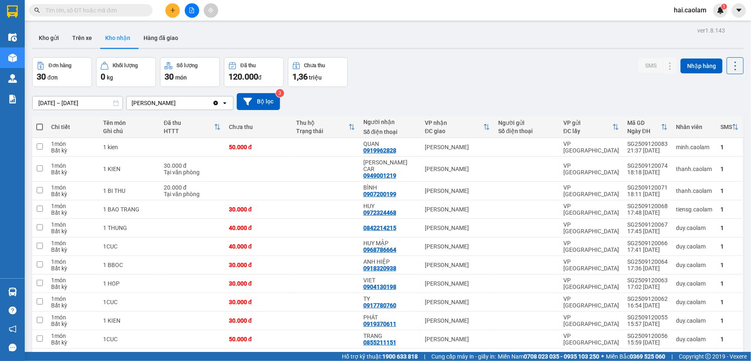
click at [111, 42] on button "Kho nhận" at bounding box center [118, 38] width 38 height 20
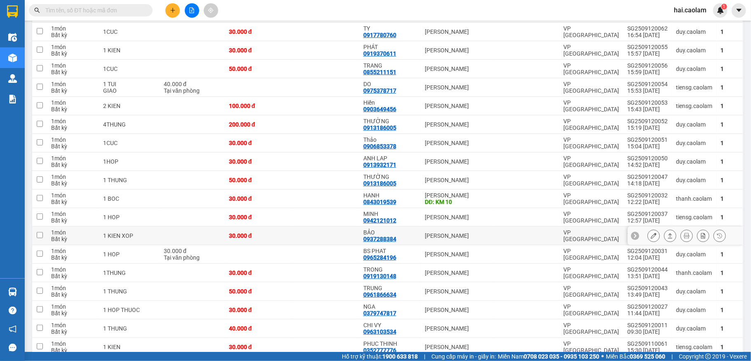
scroll to position [271, 0]
